Goal: Task Accomplishment & Management: Manage account settings

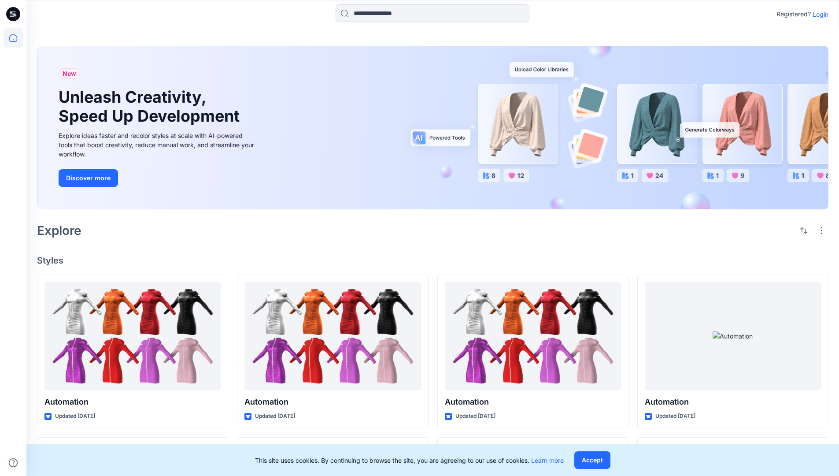
click at [819, 14] on p "Login" at bounding box center [821, 14] width 16 height 9
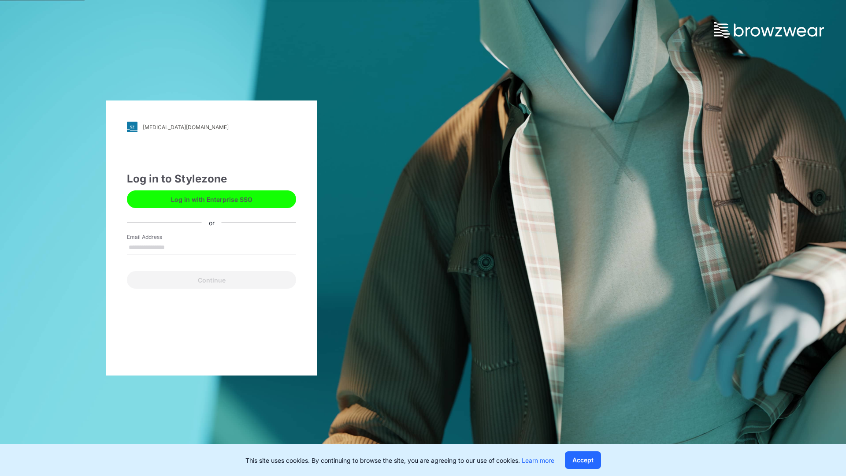
click at [174, 247] on input "Email Address" at bounding box center [211, 247] width 169 height 13
type input "**********"
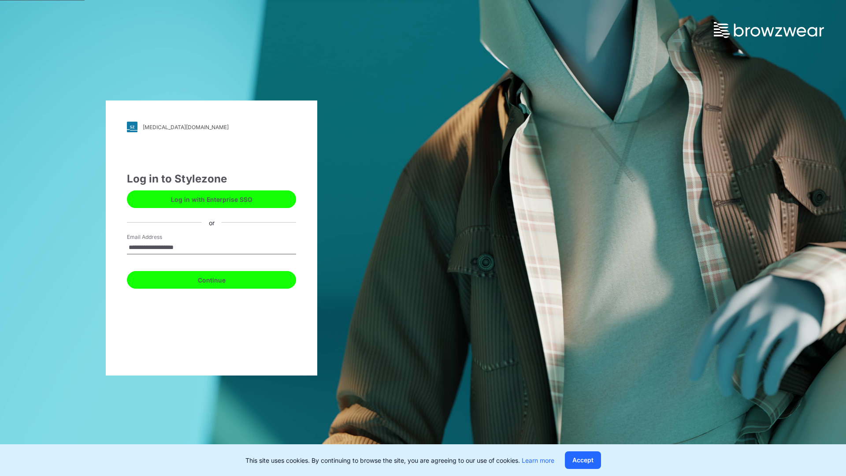
click at [221, 278] on button "Continue" at bounding box center [211, 280] width 169 height 18
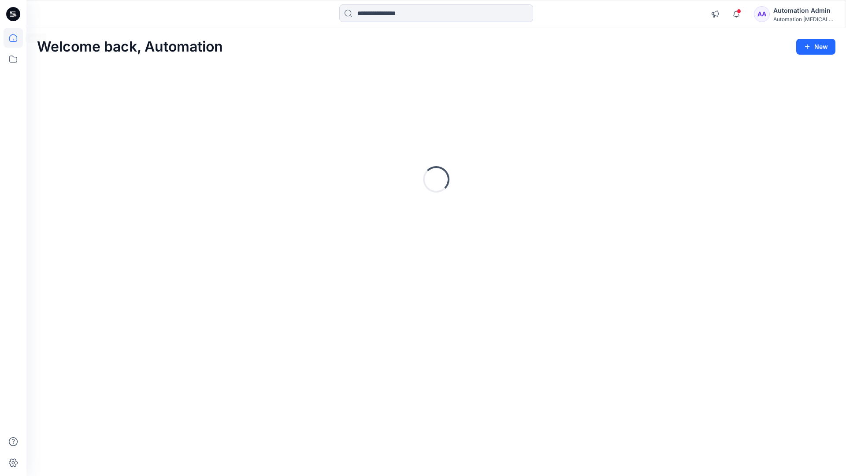
click at [17, 38] on icon at bounding box center [13, 38] width 8 height 8
click at [12, 59] on icon at bounding box center [13, 58] width 19 height 19
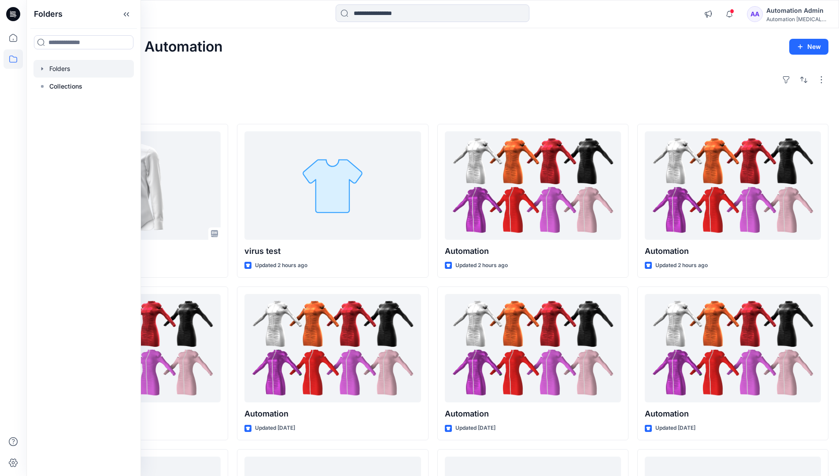
click at [71, 67] on div at bounding box center [83, 69] width 100 height 18
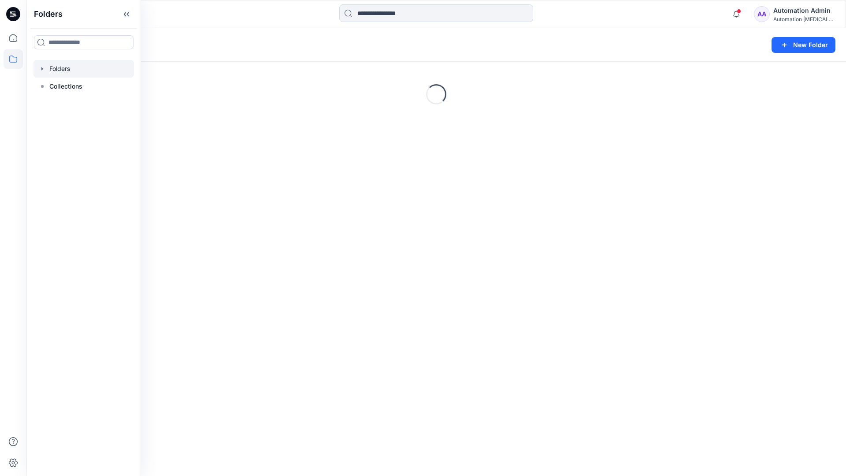
click at [513, 259] on div "Folders New Folder Loading..." at bounding box center [435, 252] width 819 height 448
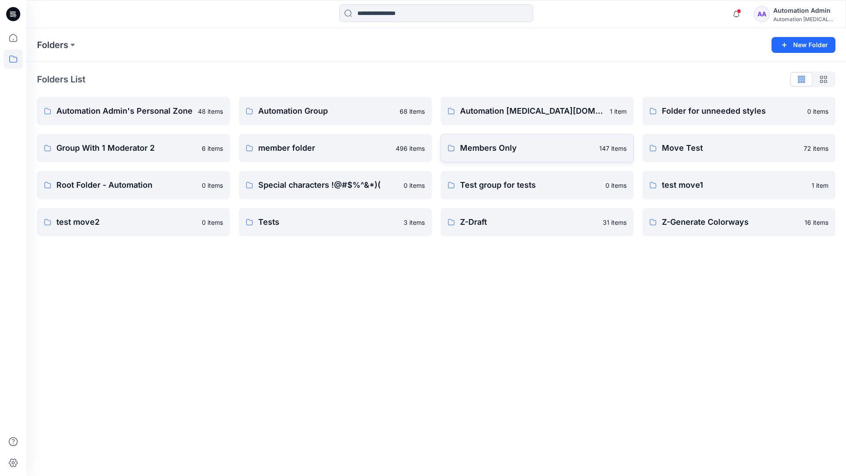
click at [538, 155] on link "Members Only 147 items" at bounding box center [537, 148] width 193 height 28
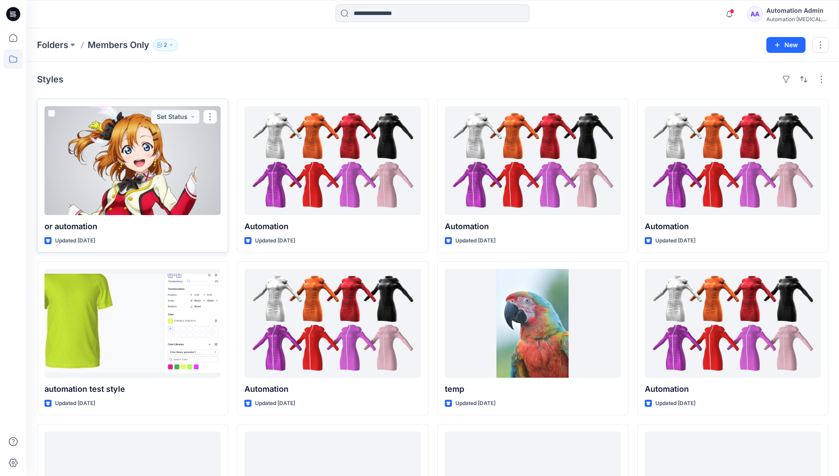
click at [51, 113] on span at bounding box center [51, 113] width 7 height 7
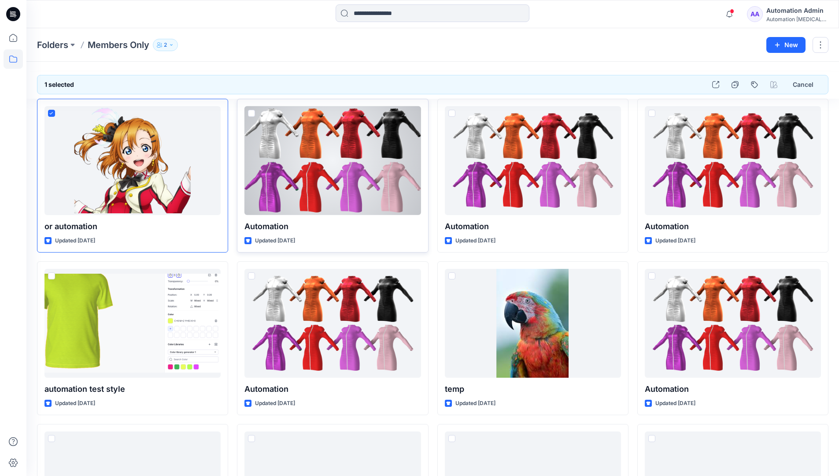
click at [251, 112] on span at bounding box center [251, 113] width 7 height 7
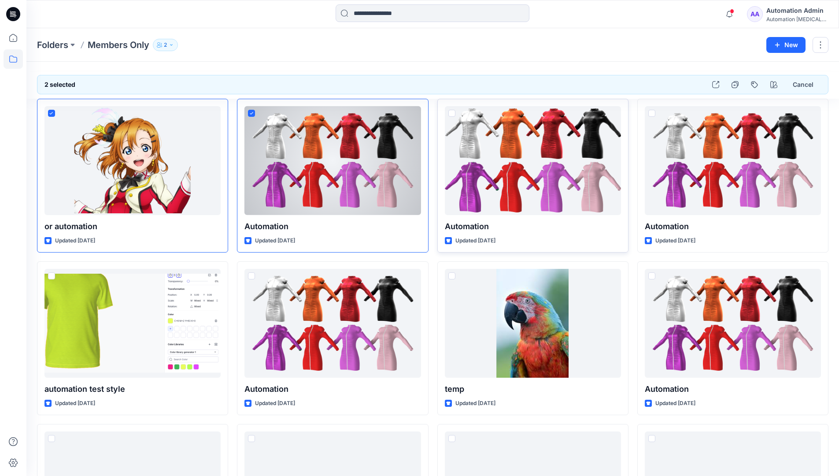
click at [454, 113] on span at bounding box center [451, 113] width 7 height 7
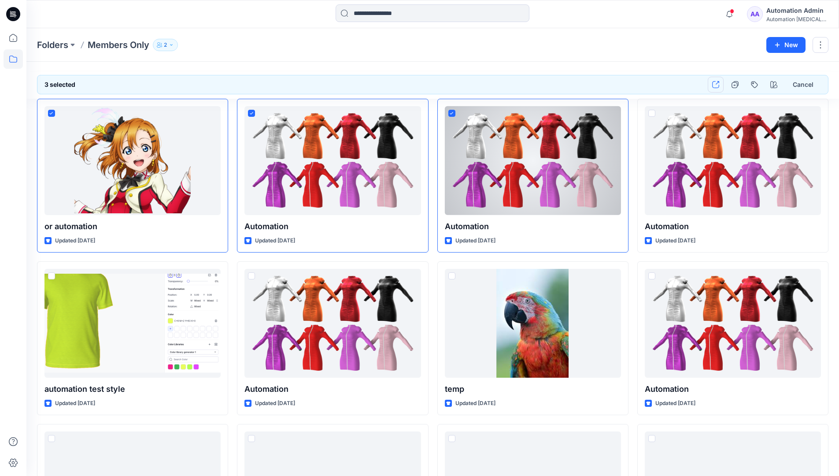
click at [716, 85] on icon "button" at bounding box center [715, 84] width 7 height 7
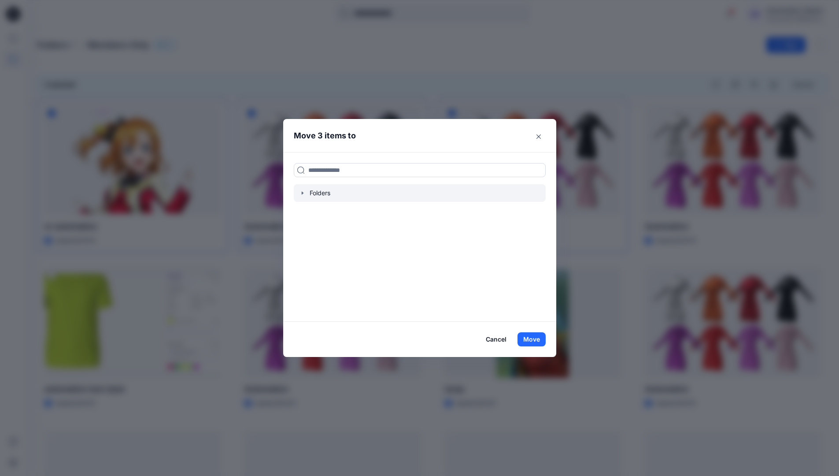
click at [304, 194] on icon "button" at bounding box center [302, 192] width 7 height 7
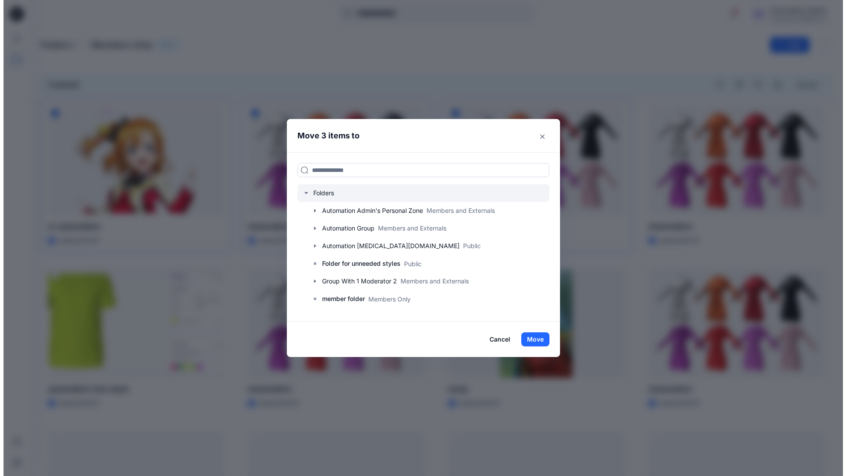
scroll to position [173, 0]
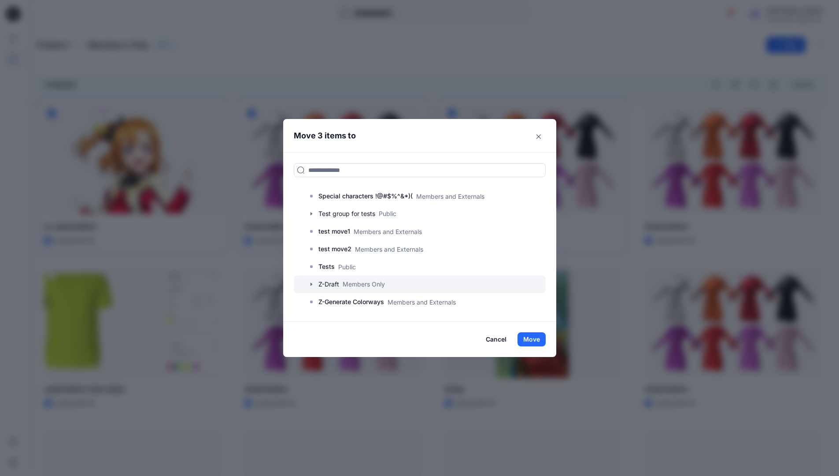
click at [335, 285] on div at bounding box center [420, 284] width 252 height 18
click at [532, 339] on button "Move" at bounding box center [532, 339] width 28 height 14
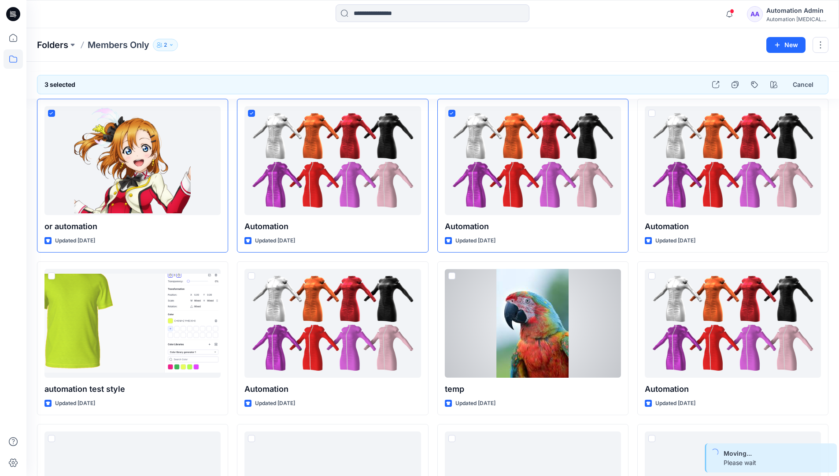
click at [53, 46] on p "Folders" at bounding box center [52, 45] width 31 height 12
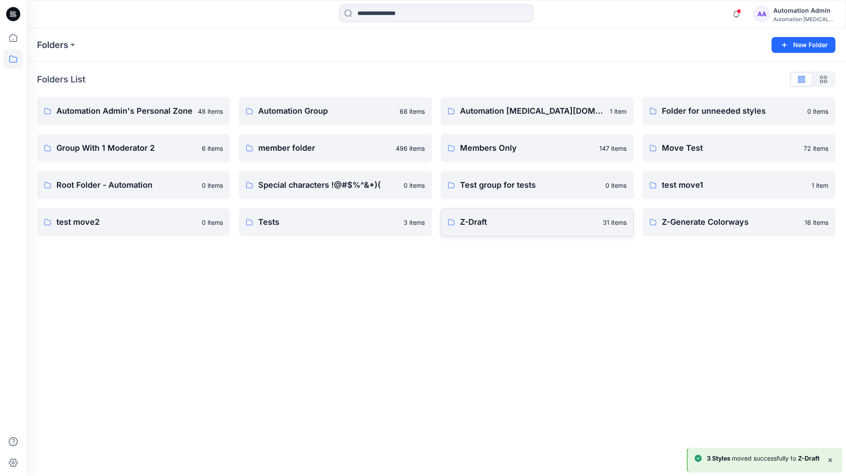
click at [548, 227] on p "Z-Draft" at bounding box center [528, 222] width 137 height 12
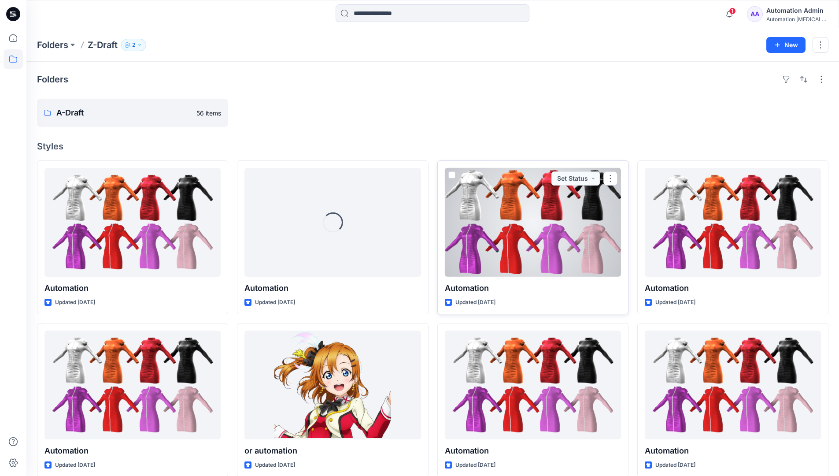
click at [451, 172] on span at bounding box center [451, 174] width 7 height 7
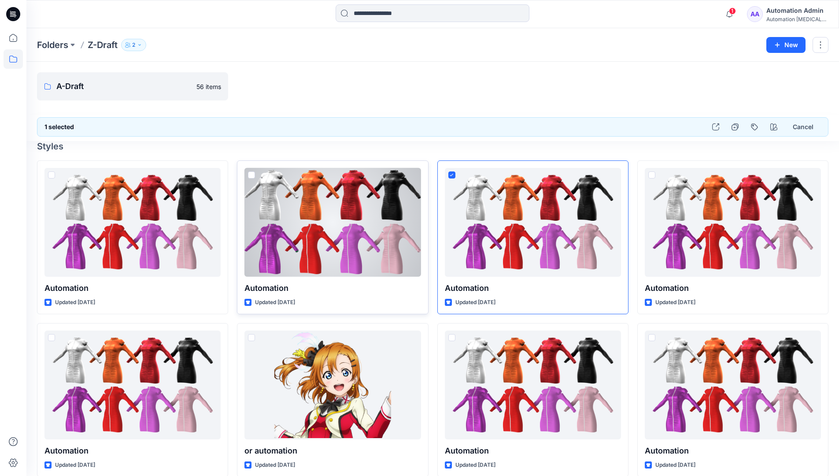
click at [252, 176] on span at bounding box center [251, 174] width 7 height 7
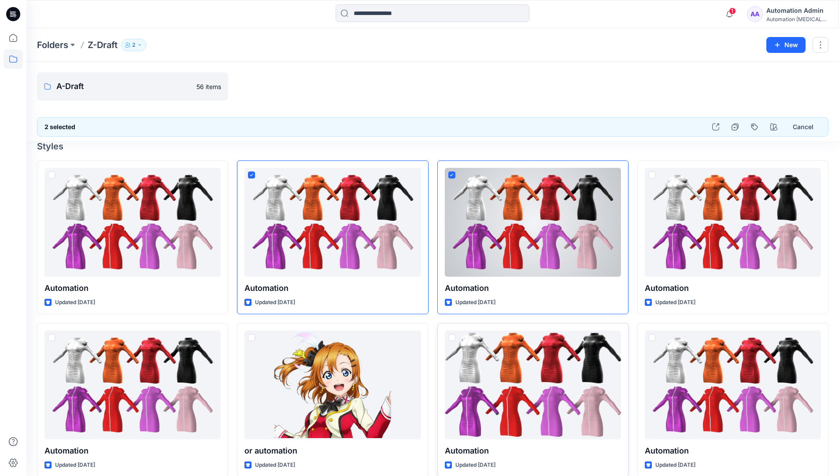
click at [451, 339] on span at bounding box center [451, 337] width 7 height 7
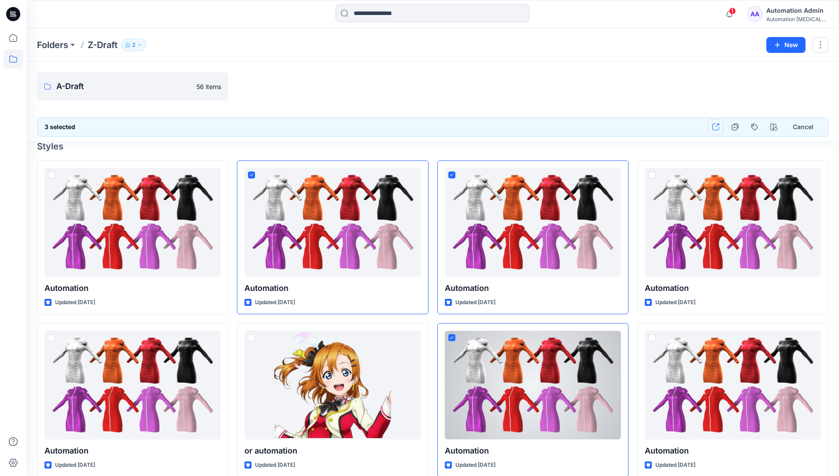
click at [716, 127] on icon "button" at bounding box center [715, 126] width 7 height 7
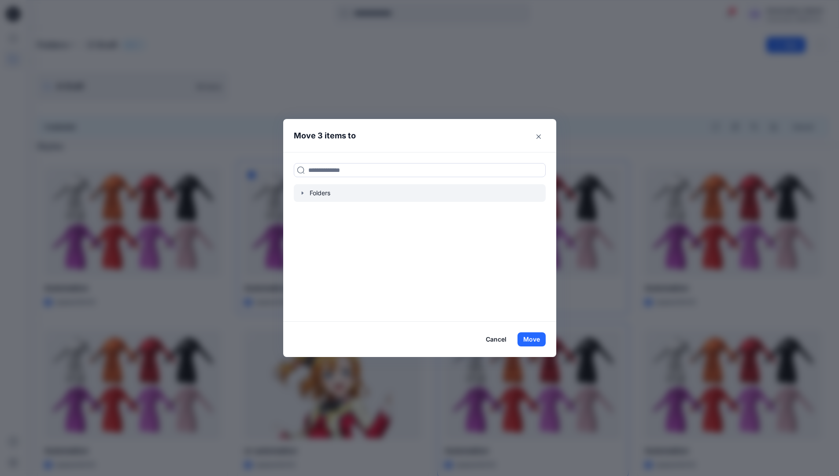
click at [303, 193] on icon "button" at bounding box center [302, 192] width 2 height 3
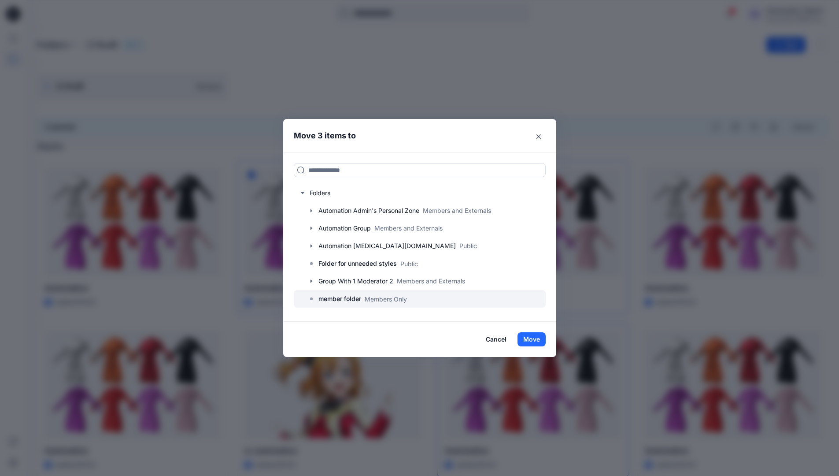
click at [342, 297] on p "member folder" at bounding box center [340, 298] width 43 height 11
click at [534, 339] on button "Move" at bounding box center [532, 339] width 28 height 14
click at [782, 15] on div "Automation Admin" at bounding box center [798, 10] width 62 height 11
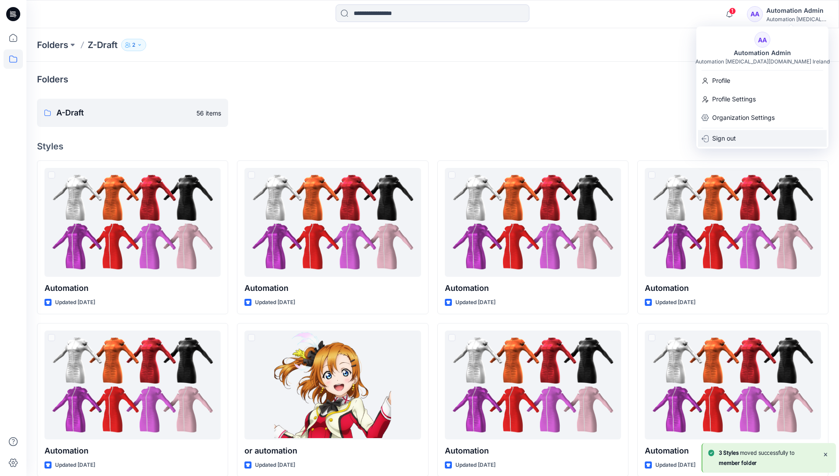
click at [729, 134] on p "Sign out" at bounding box center [724, 138] width 24 height 17
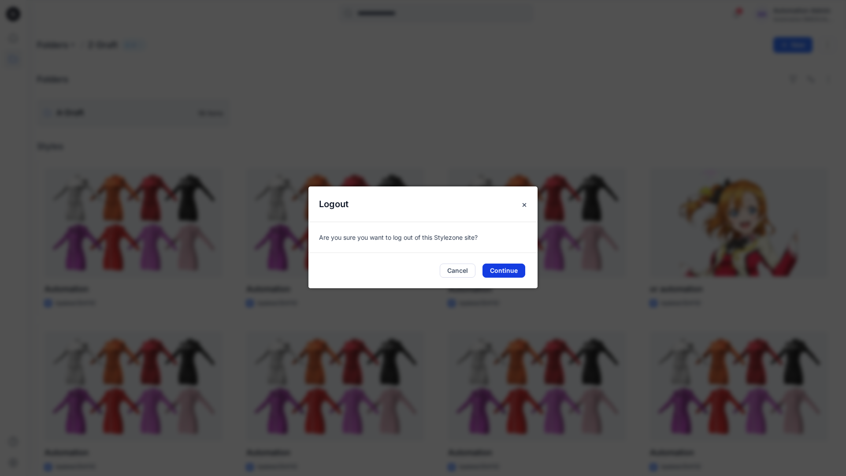
click at [499, 270] on button "Continue" at bounding box center [503, 270] width 43 height 14
